Goal: Task Accomplishment & Management: Manage account settings

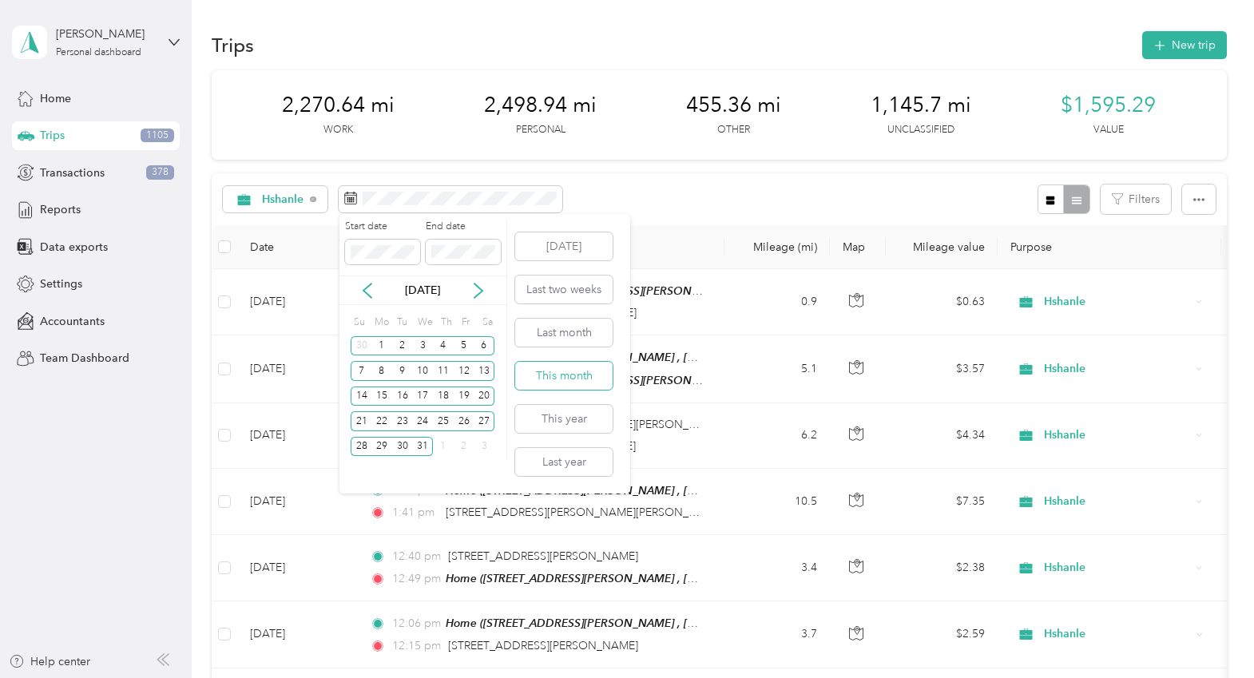
click at [566, 370] on button "This month" at bounding box center [563, 376] width 97 height 28
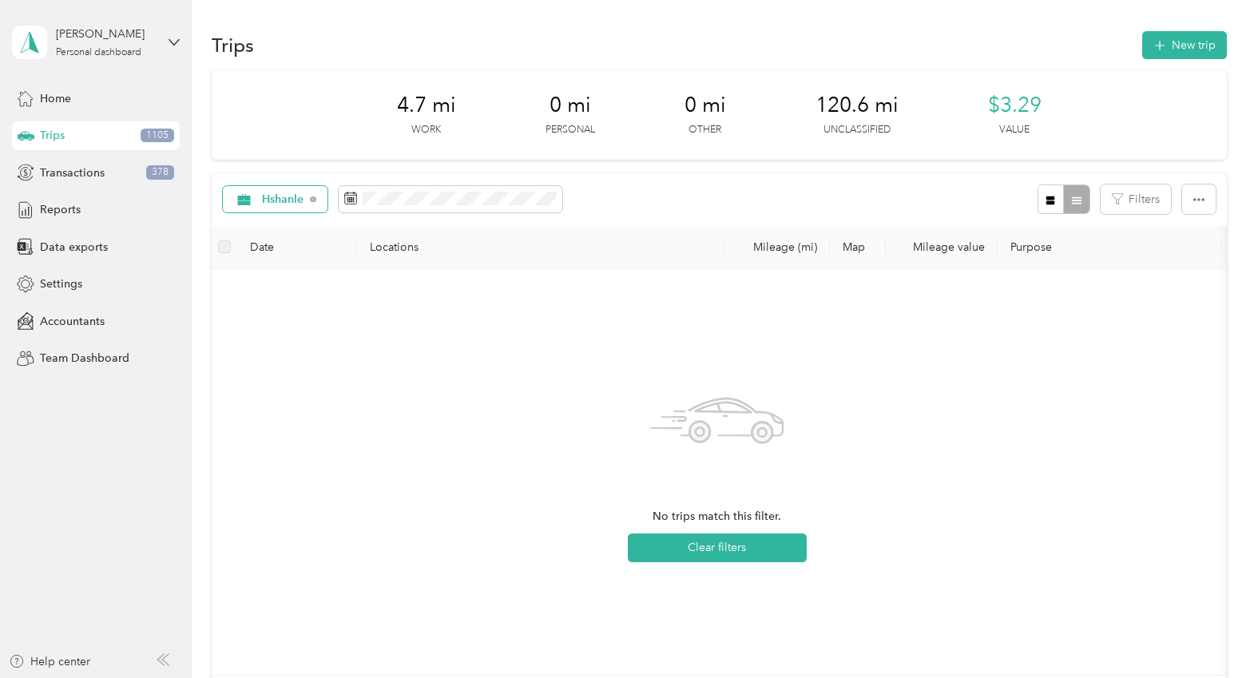
click at [305, 198] on div "Hshanle" at bounding box center [275, 199] width 105 height 27
click at [285, 363] on span "[PERSON_NAME]" at bounding box center [309, 367] width 94 height 17
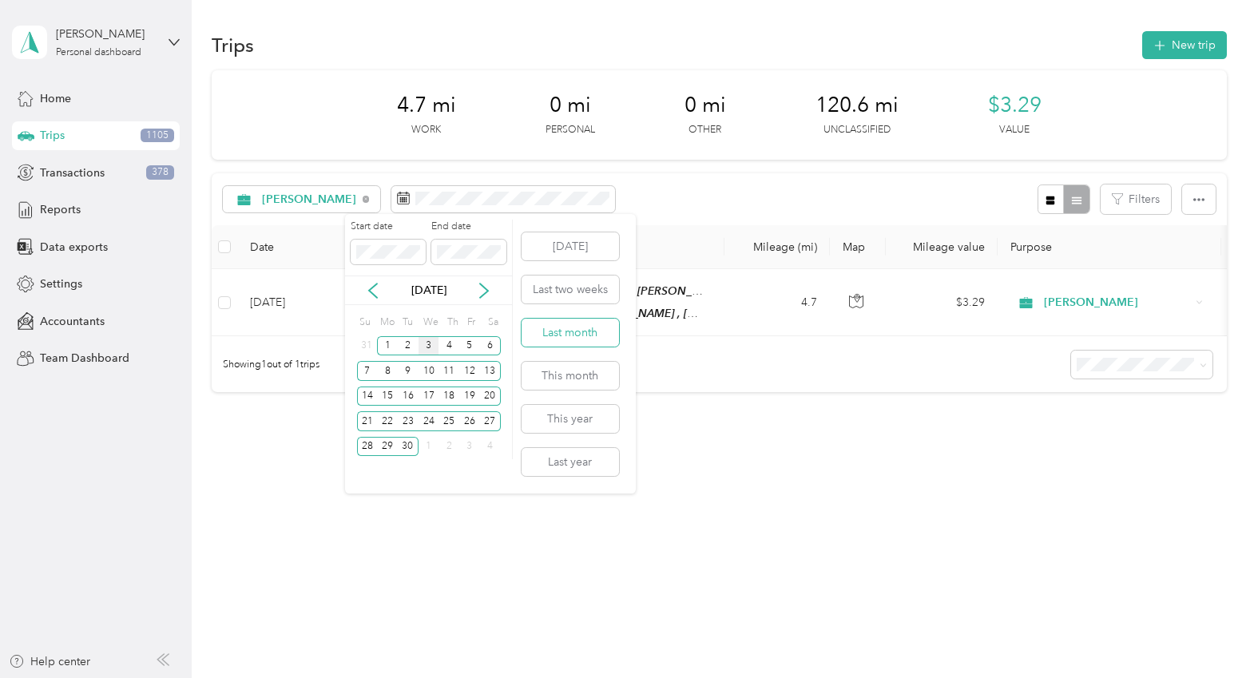
click at [562, 338] on button "Last month" at bounding box center [570, 333] width 97 height 28
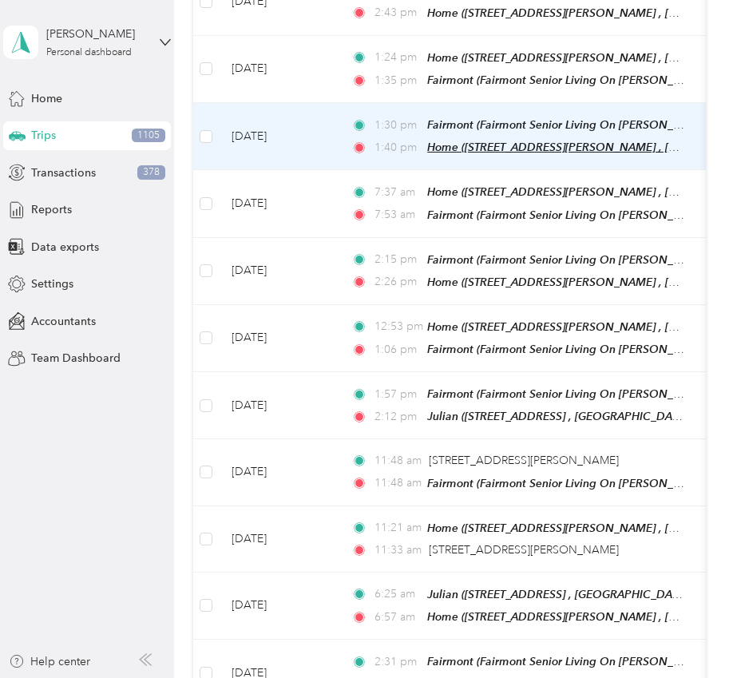
scroll to position [399, 0]
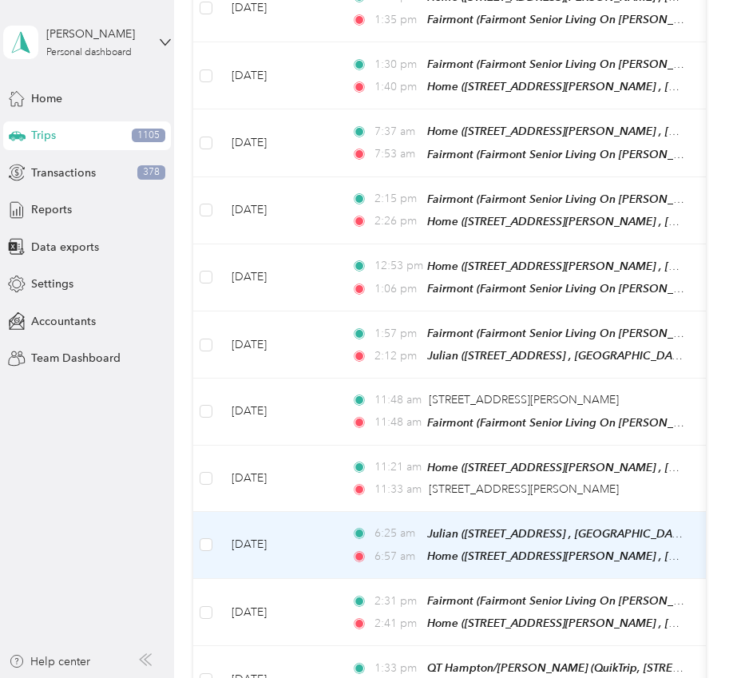
click at [320, 520] on td "[DATE]" at bounding box center [279, 545] width 120 height 67
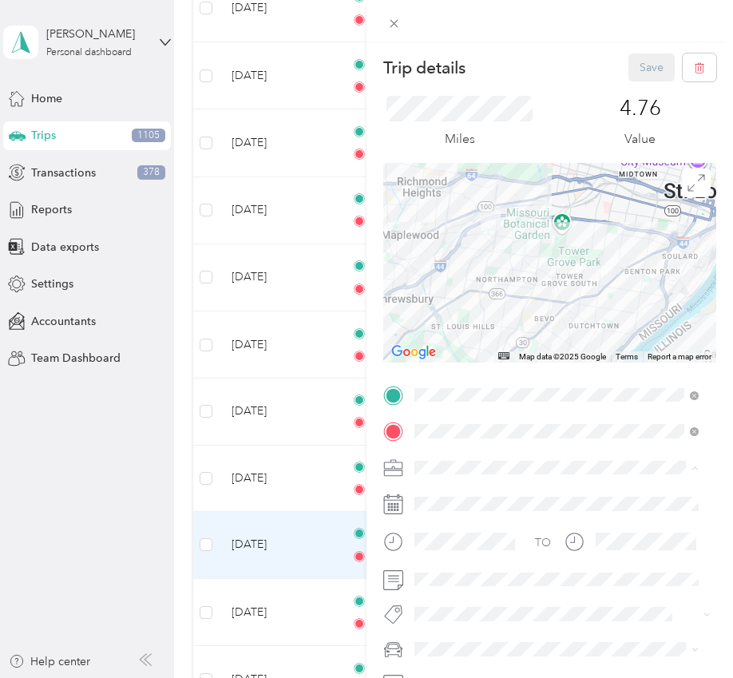
click at [312, 518] on div "Trip details Save This trip cannot be edited because it is either under review,…" at bounding box center [366, 339] width 733 height 678
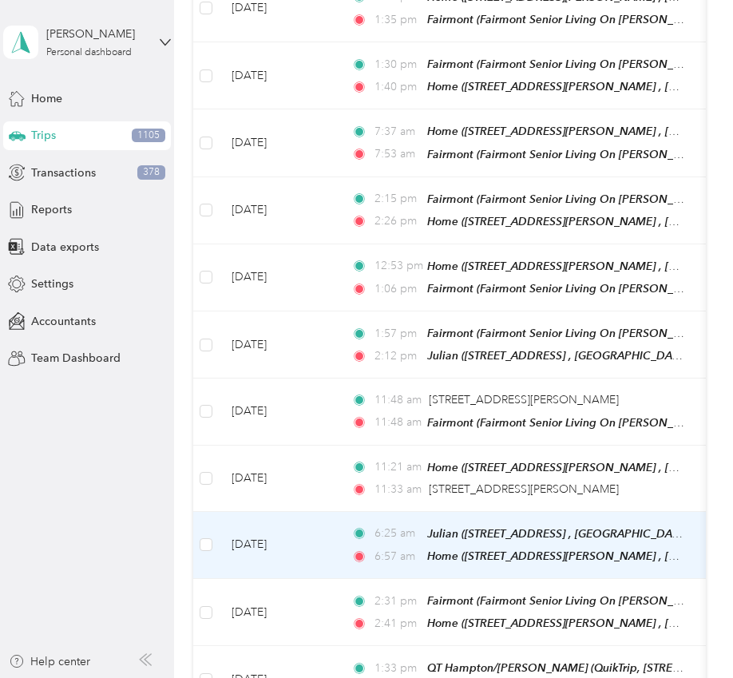
click at [328, 525] on td "[DATE]" at bounding box center [279, 545] width 120 height 67
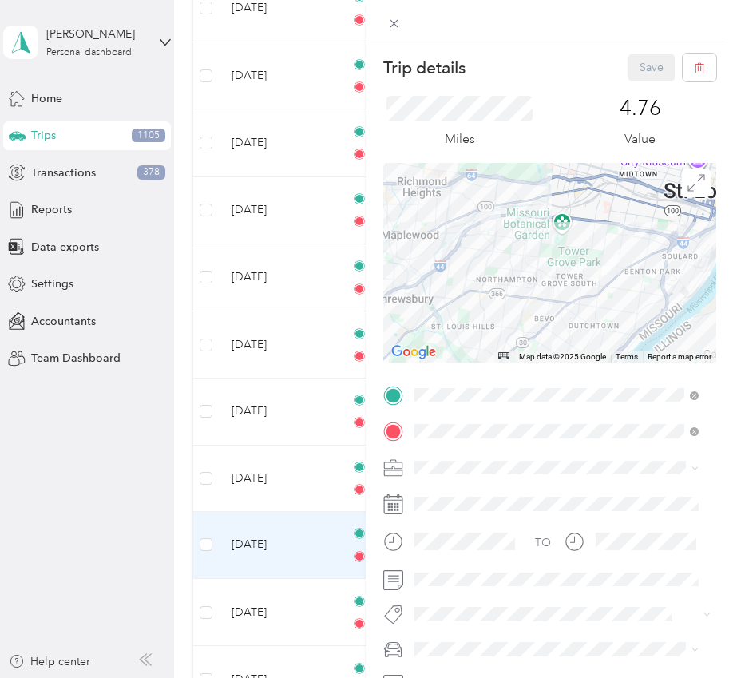
click at [439, 264] on div "Personal" at bounding box center [556, 272] width 273 height 17
click at [637, 62] on button "Save" at bounding box center [652, 68] width 46 height 28
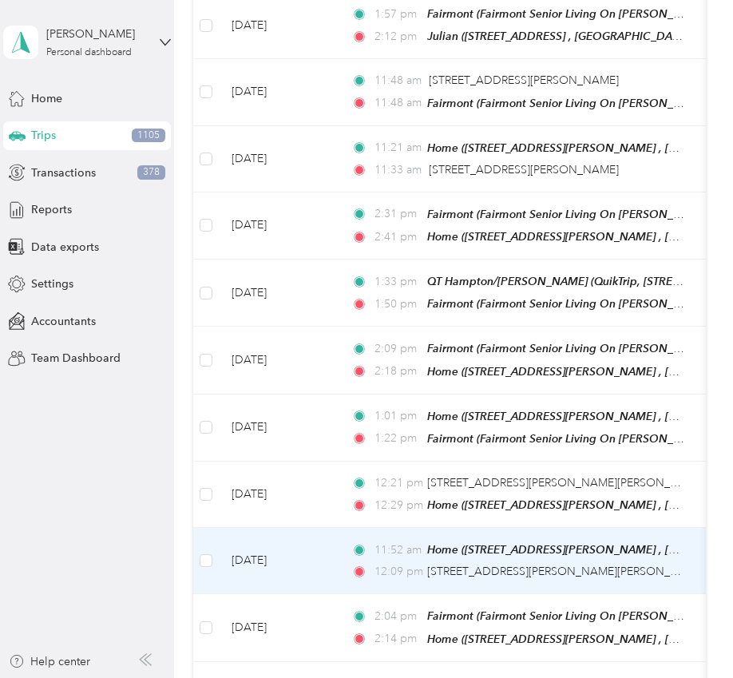
scroll to position [799, 0]
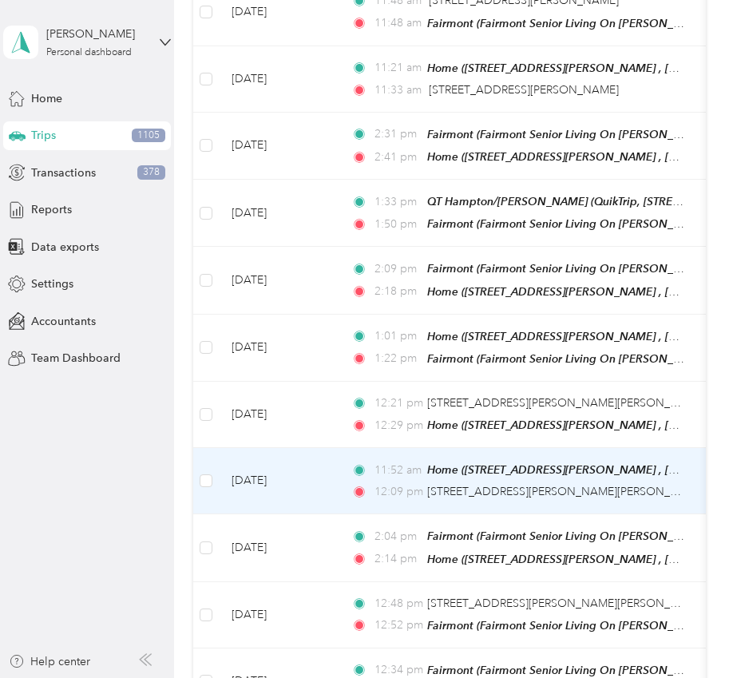
click at [528, 461] on div "11:52 am Home ([STREET_ADDRESS][PERSON_NAME] , [GEOGRAPHIC_DATA][PERSON_NAME], …" at bounding box center [519, 481] width 336 height 40
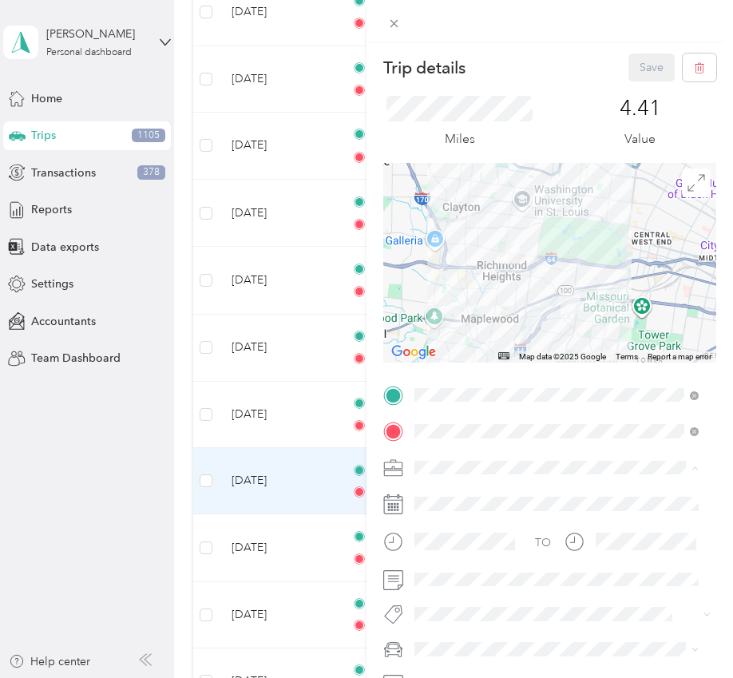
click at [440, 274] on div "Personal" at bounding box center [556, 272] width 273 height 17
click at [639, 60] on button "Save" at bounding box center [652, 68] width 46 height 28
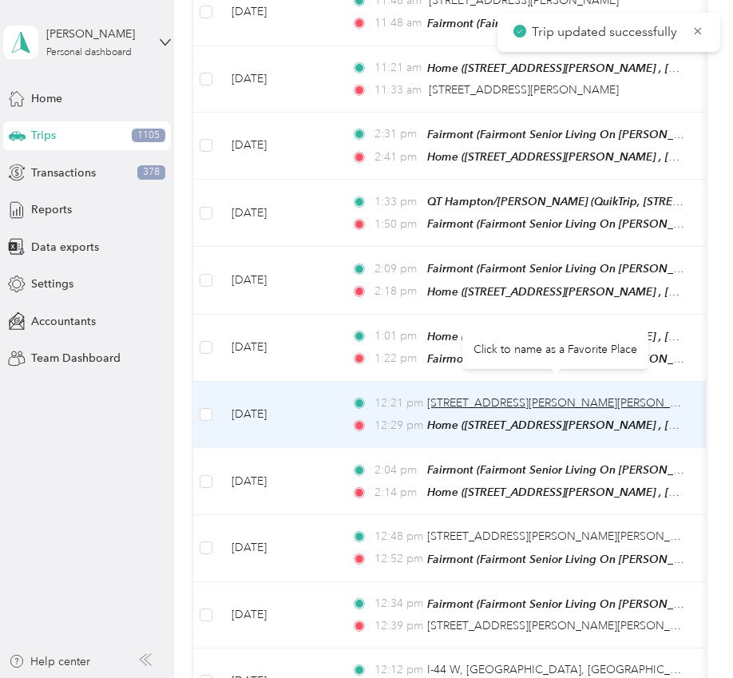
click at [538, 396] on span "[STREET_ADDRESS][PERSON_NAME][PERSON_NAME]" at bounding box center [566, 403] width 279 height 14
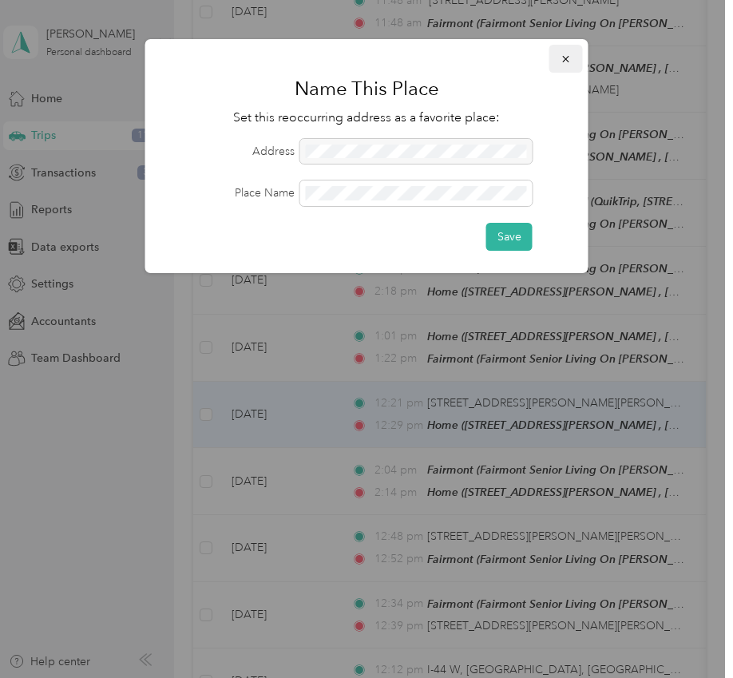
click at [565, 59] on icon "button" at bounding box center [566, 59] width 11 height 11
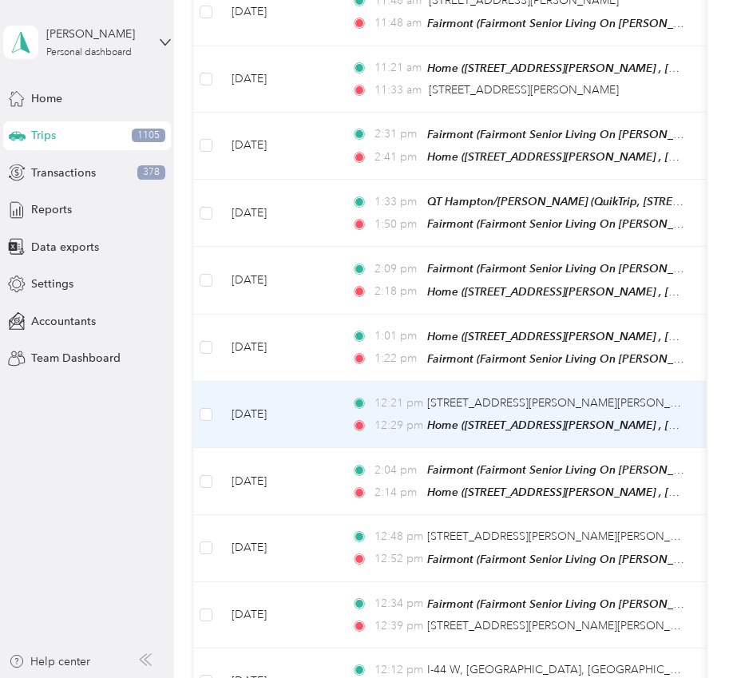
click at [316, 404] on td "[DATE]" at bounding box center [279, 415] width 120 height 66
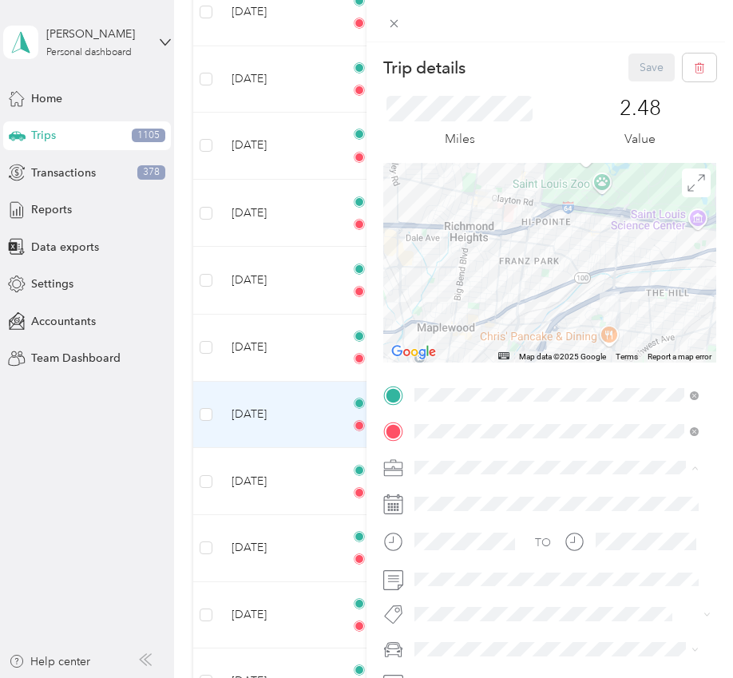
click at [453, 277] on li "Personal" at bounding box center [557, 272] width 296 height 28
click at [629, 63] on button "Save" at bounding box center [652, 68] width 46 height 28
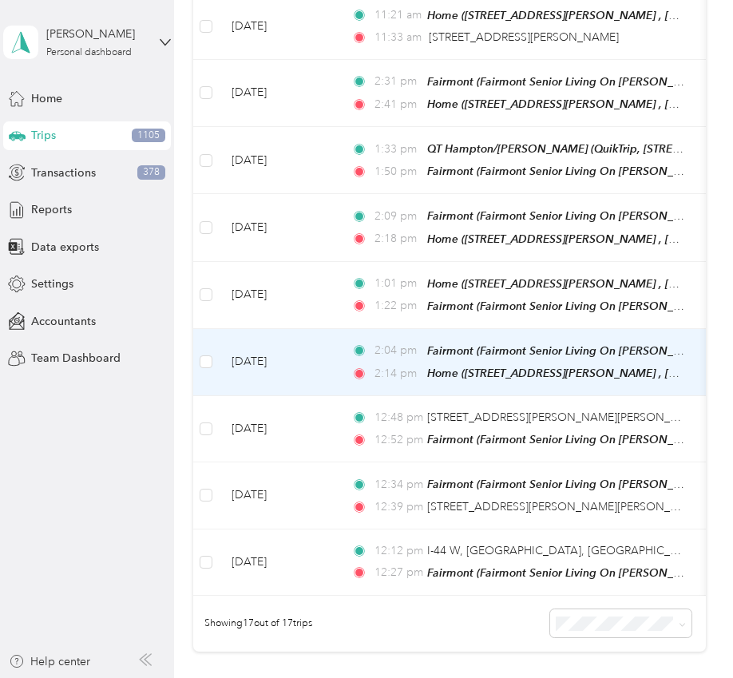
scroll to position [879, 0]
